Goal: Transaction & Acquisition: Purchase product/service

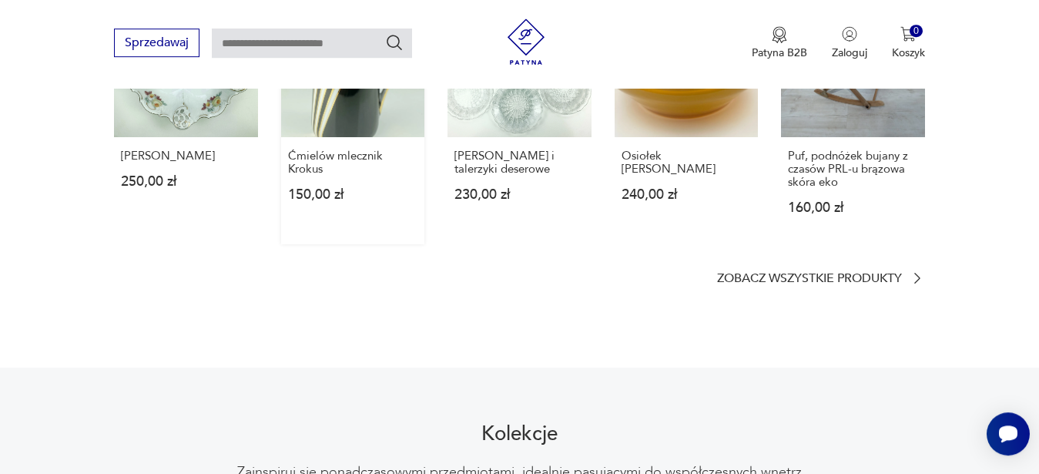
scroll to position [1100, 0]
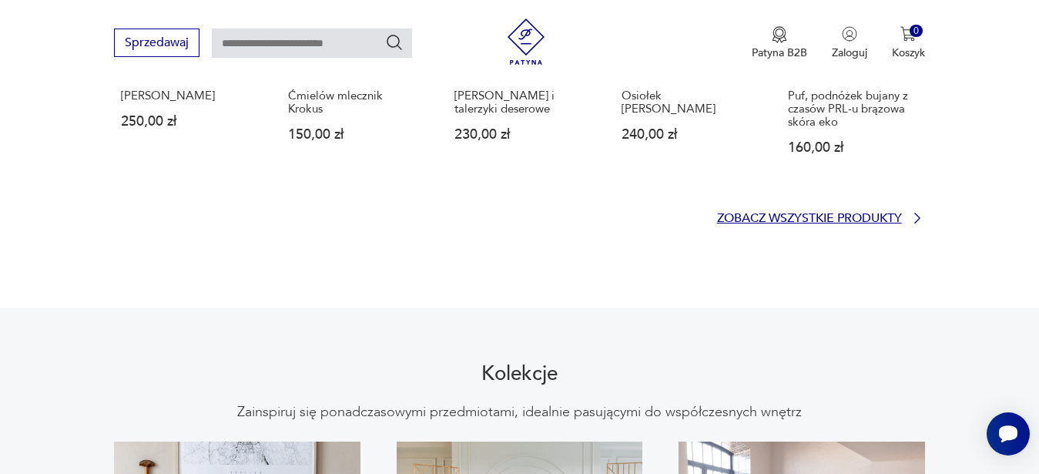
click at [822, 213] on p "Zobacz wszystkie produkty" at bounding box center [809, 218] width 185 height 10
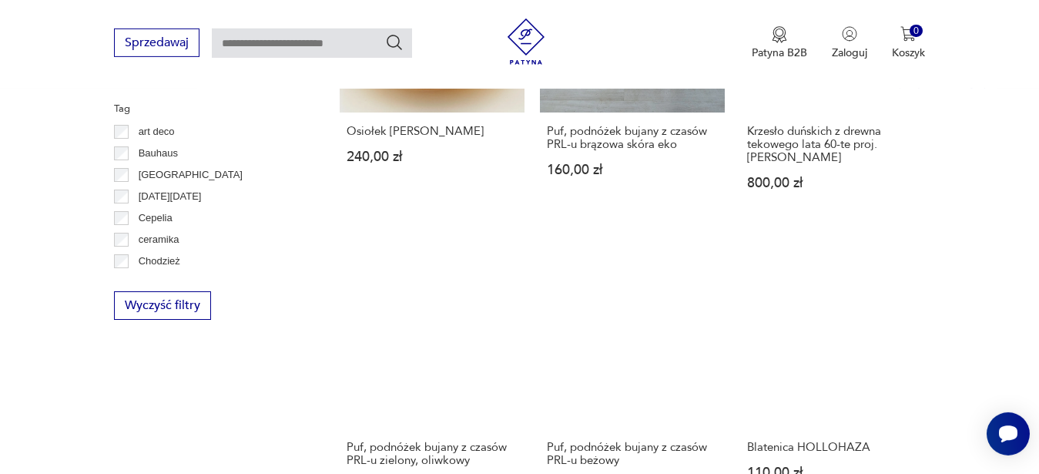
scroll to position [934, 0]
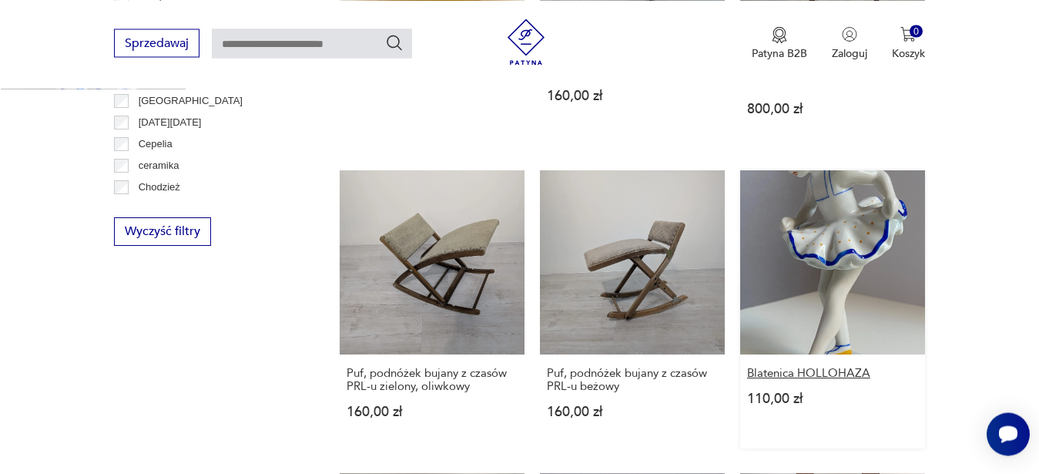
click at [807, 367] on h3 "Blatenica HOLLOHAZA" at bounding box center [832, 373] width 171 height 13
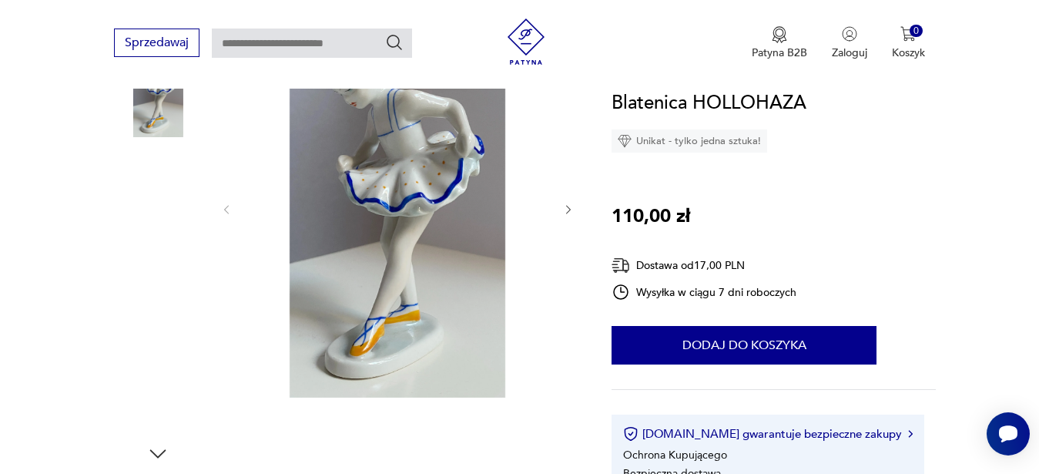
scroll to position [79, 0]
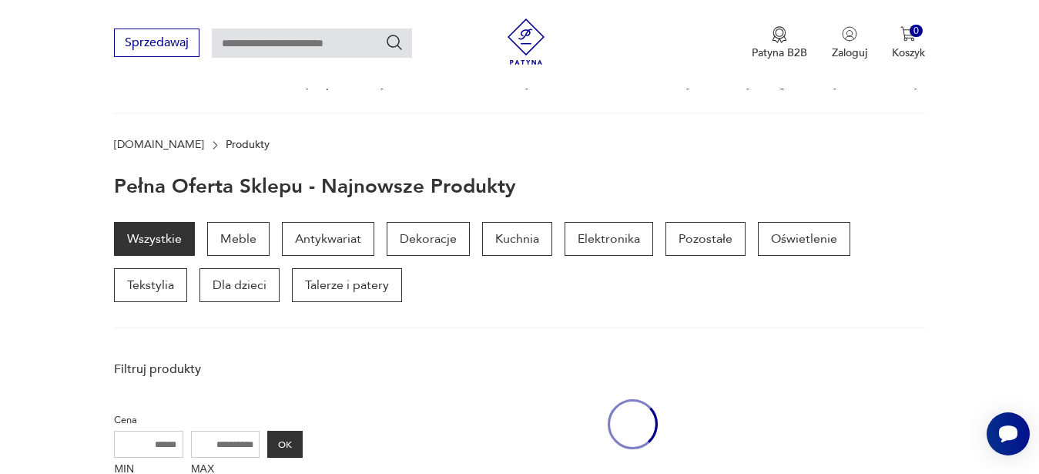
scroll to position [933, 0]
